Goal: Task Accomplishment & Management: Complete application form

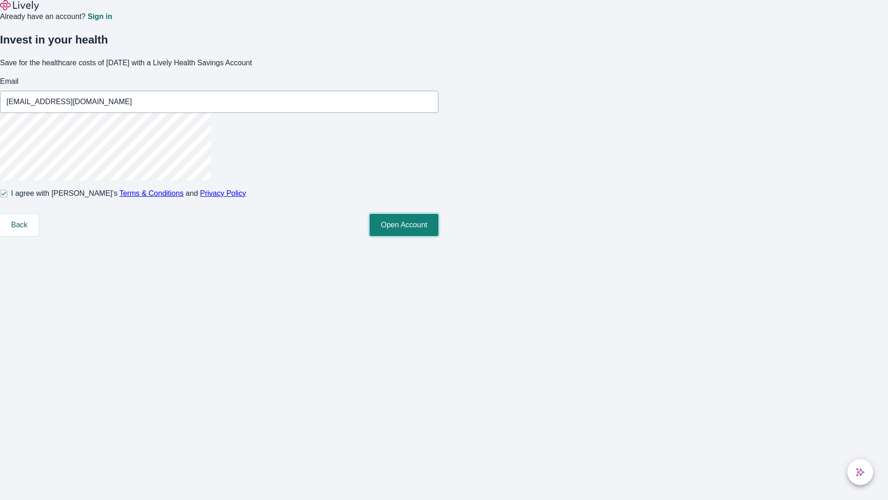
click at [439, 236] on button "Open Account" at bounding box center [404, 225] width 69 height 22
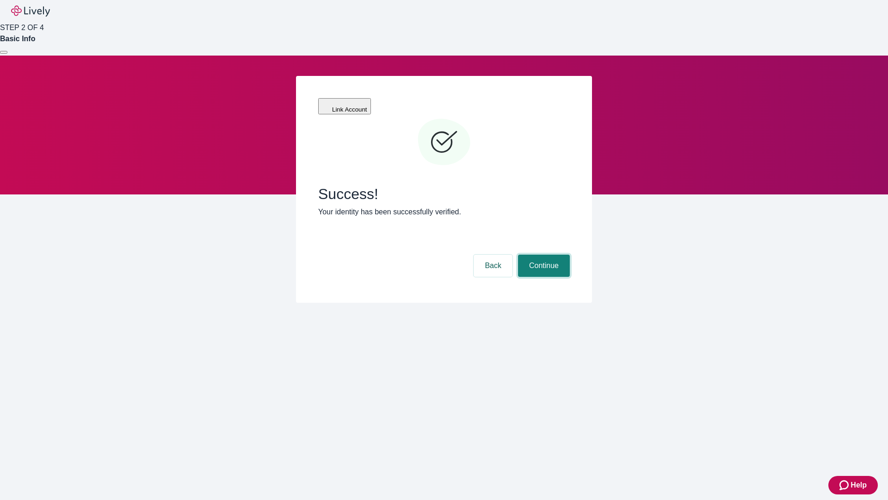
click at [543, 254] on button "Continue" at bounding box center [544, 265] width 52 height 22
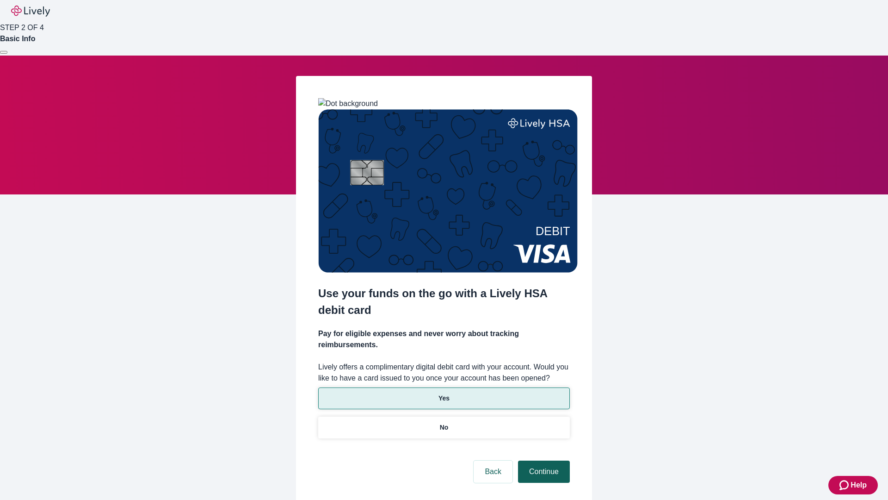
click at [444, 393] on p "Yes" at bounding box center [444, 398] width 11 height 10
click at [543, 460] on button "Continue" at bounding box center [544, 471] width 52 height 22
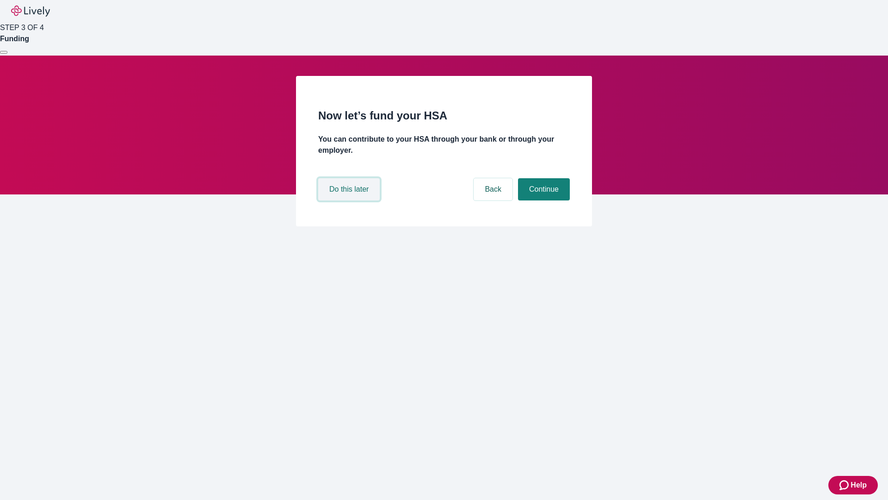
click at [350, 200] on button "Do this later" at bounding box center [349, 189] width 62 height 22
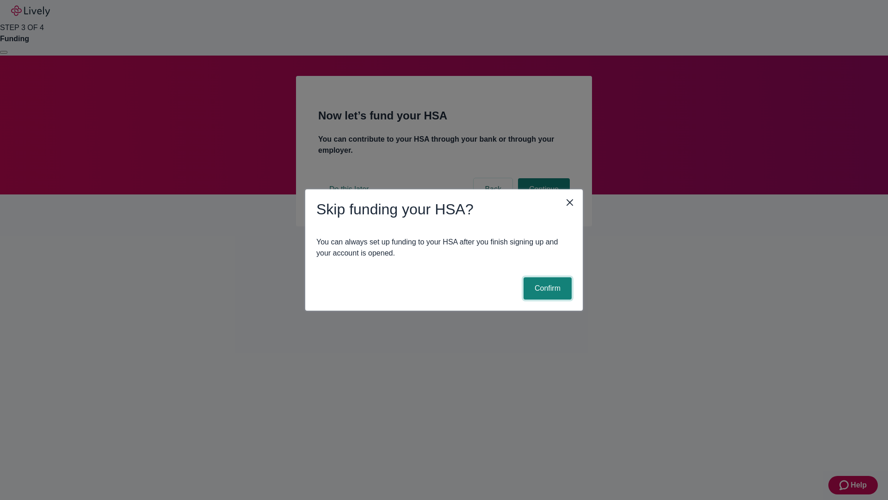
click at [546, 288] on button "Confirm" at bounding box center [548, 288] width 48 height 22
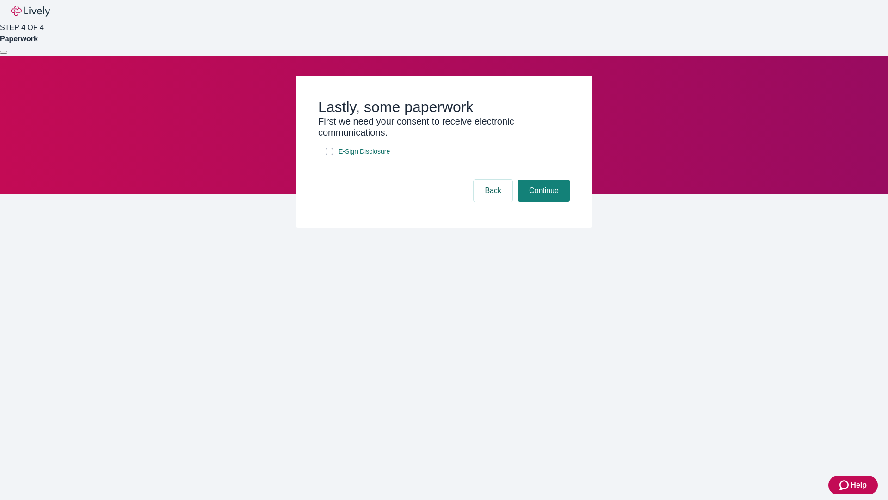
click at [329, 155] on input "E-Sign Disclosure" at bounding box center [329, 151] width 7 height 7
checkbox input "true"
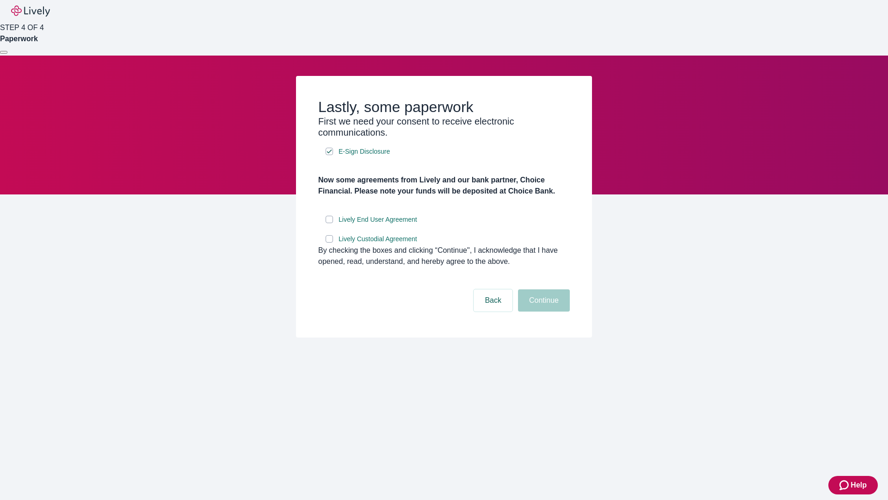
click at [329, 223] on input "Lively End User Agreement" at bounding box center [329, 219] width 7 height 7
checkbox input "true"
click at [329, 242] on input "Lively Custodial Agreement" at bounding box center [329, 238] width 7 height 7
checkbox input "true"
click at [543, 311] on button "Continue" at bounding box center [544, 300] width 52 height 22
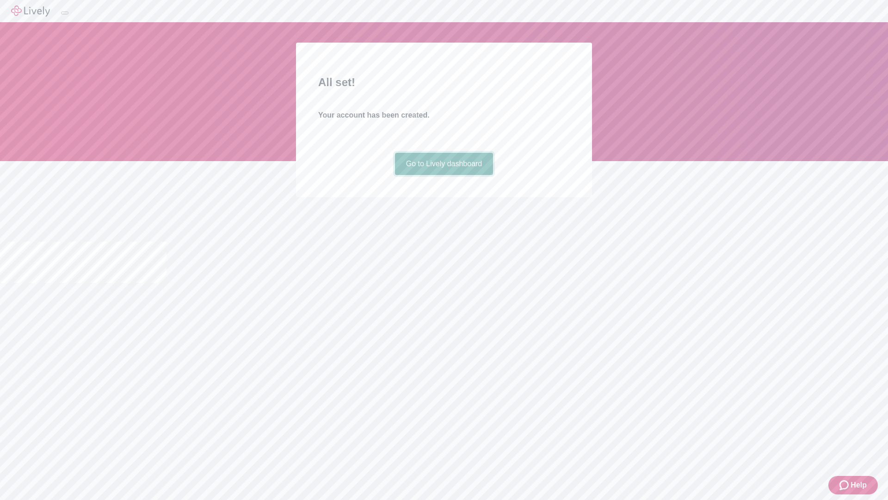
click at [444, 175] on link "Go to Lively dashboard" at bounding box center [444, 164] width 99 height 22
